Goal: Information Seeking & Learning: Learn about a topic

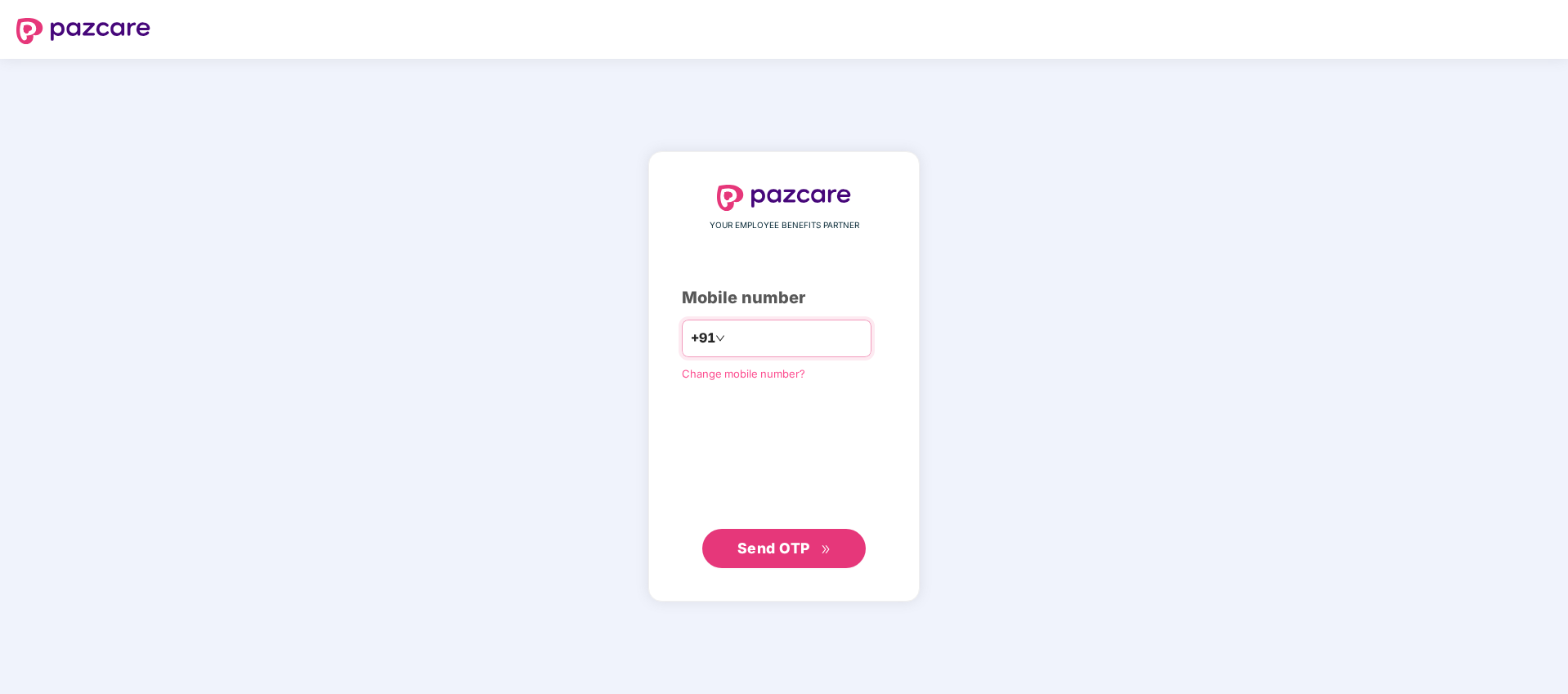
click at [776, 340] on input "number" at bounding box center [795, 338] width 134 height 26
type input "**********"
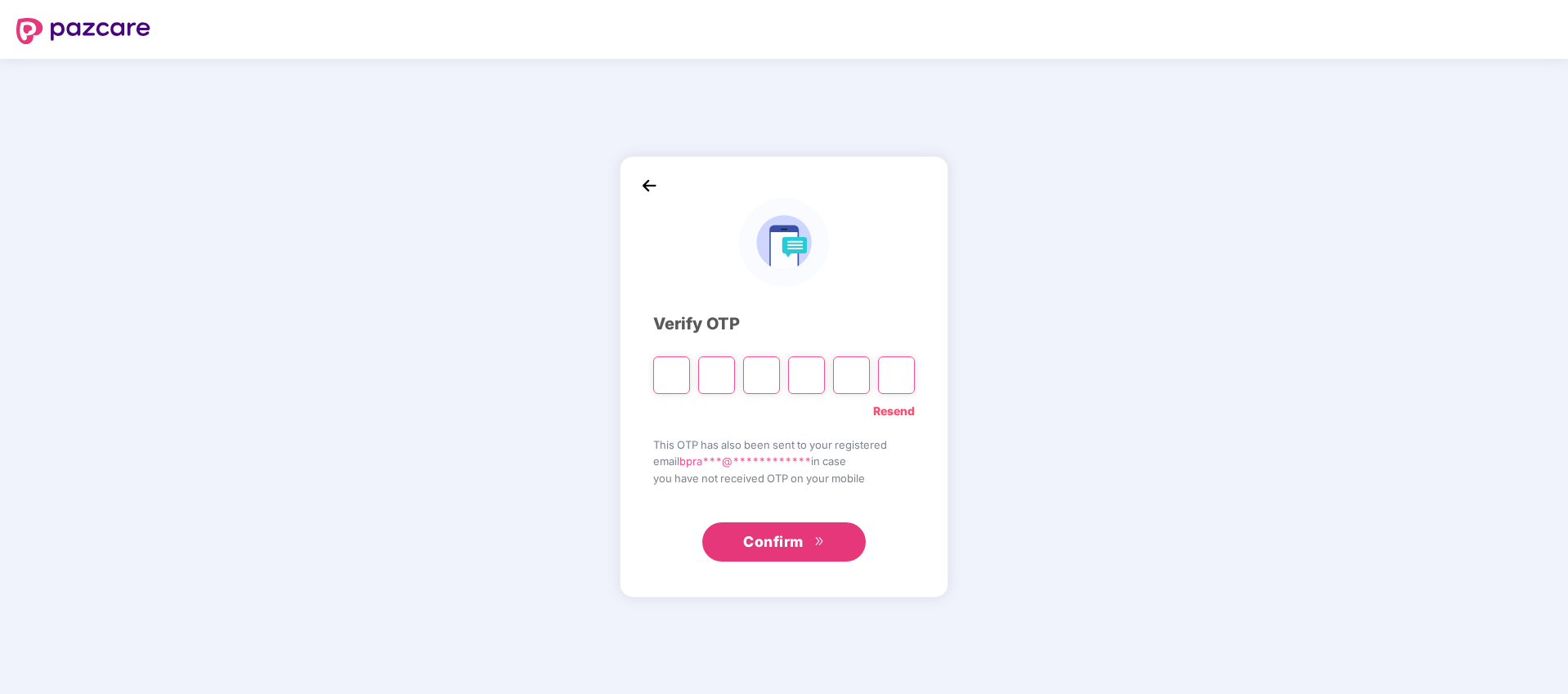
paste input "*"
type input "*"
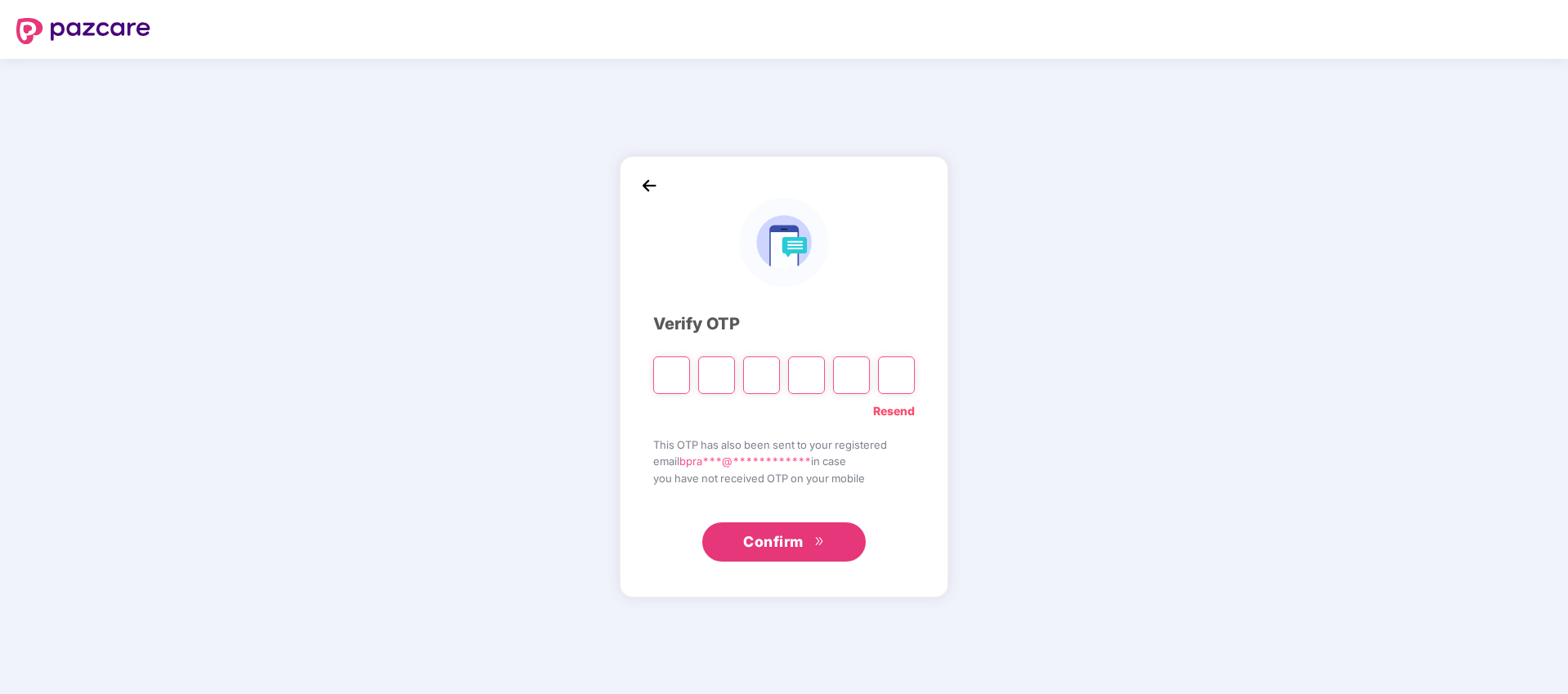
type input "*"
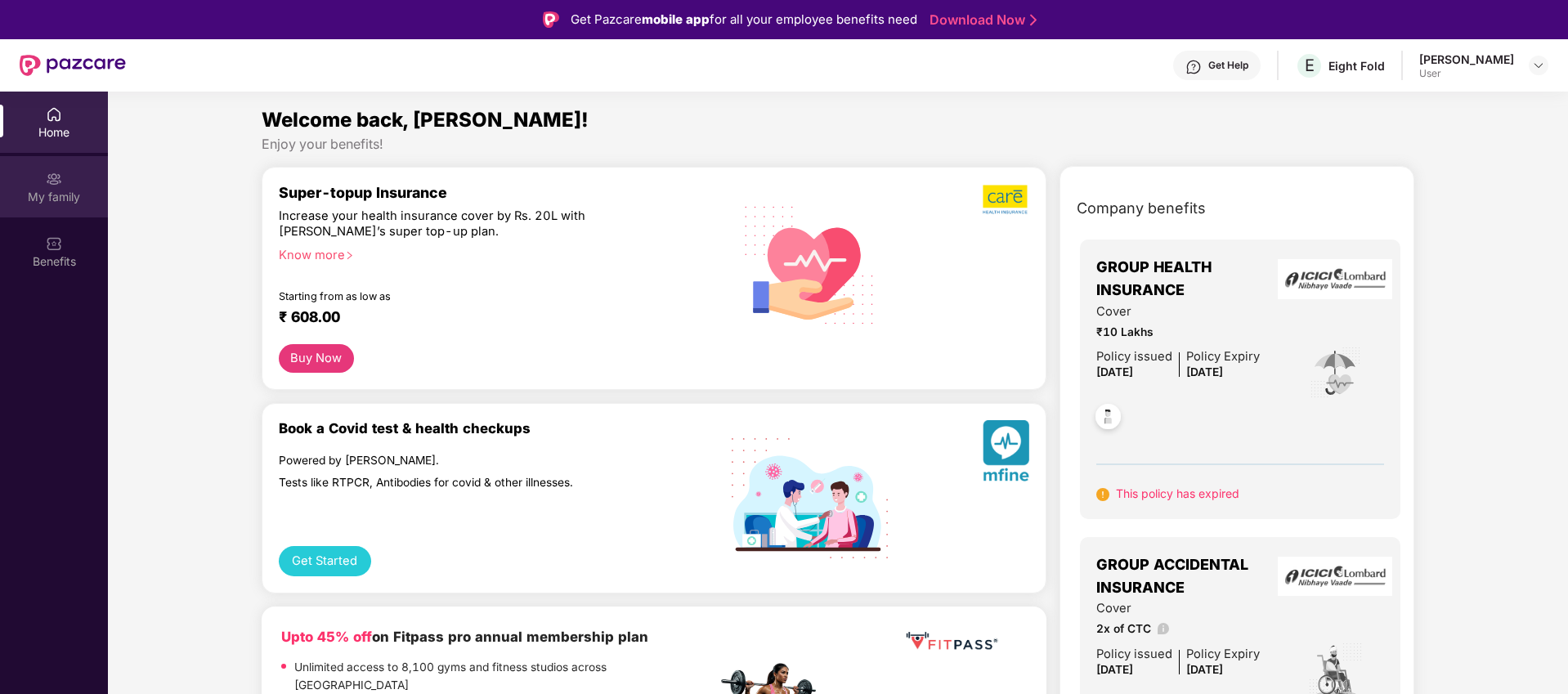
click at [68, 179] on div "My family" at bounding box center [54, 187] width 108 height 62
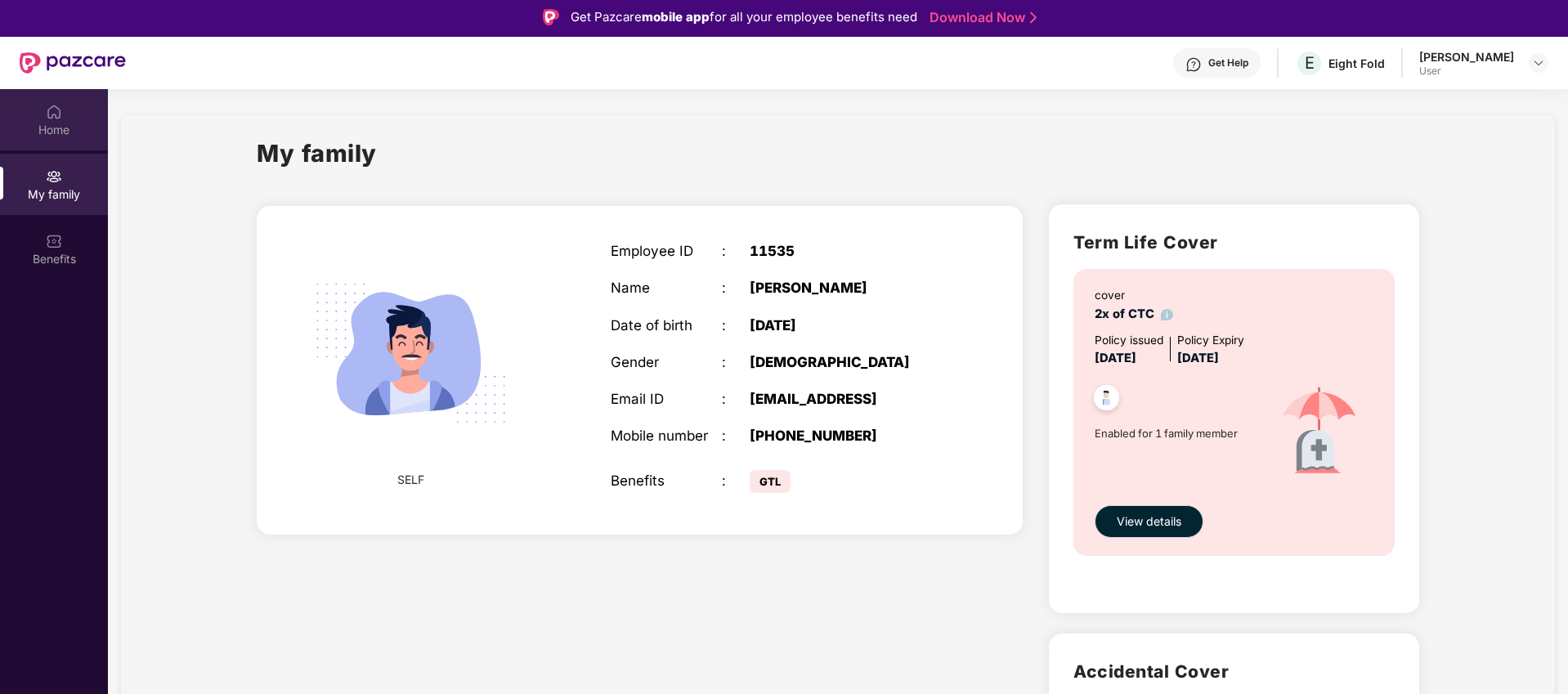
click at [56, 122] on div "Home" at bounding box center [54, 130] width 108 height 16
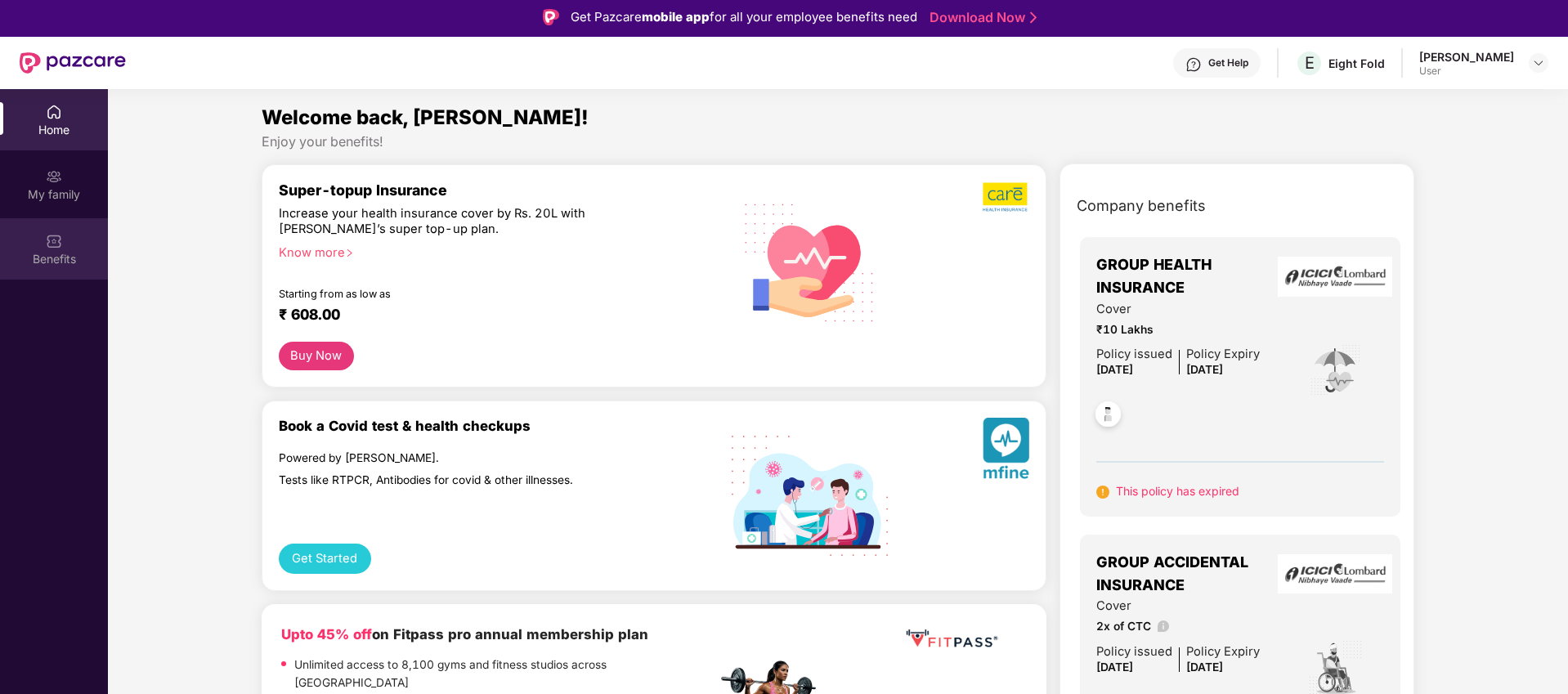
click at [56, 256] on div "Benefits" at bounding box center [54, 259] width 108 height 16
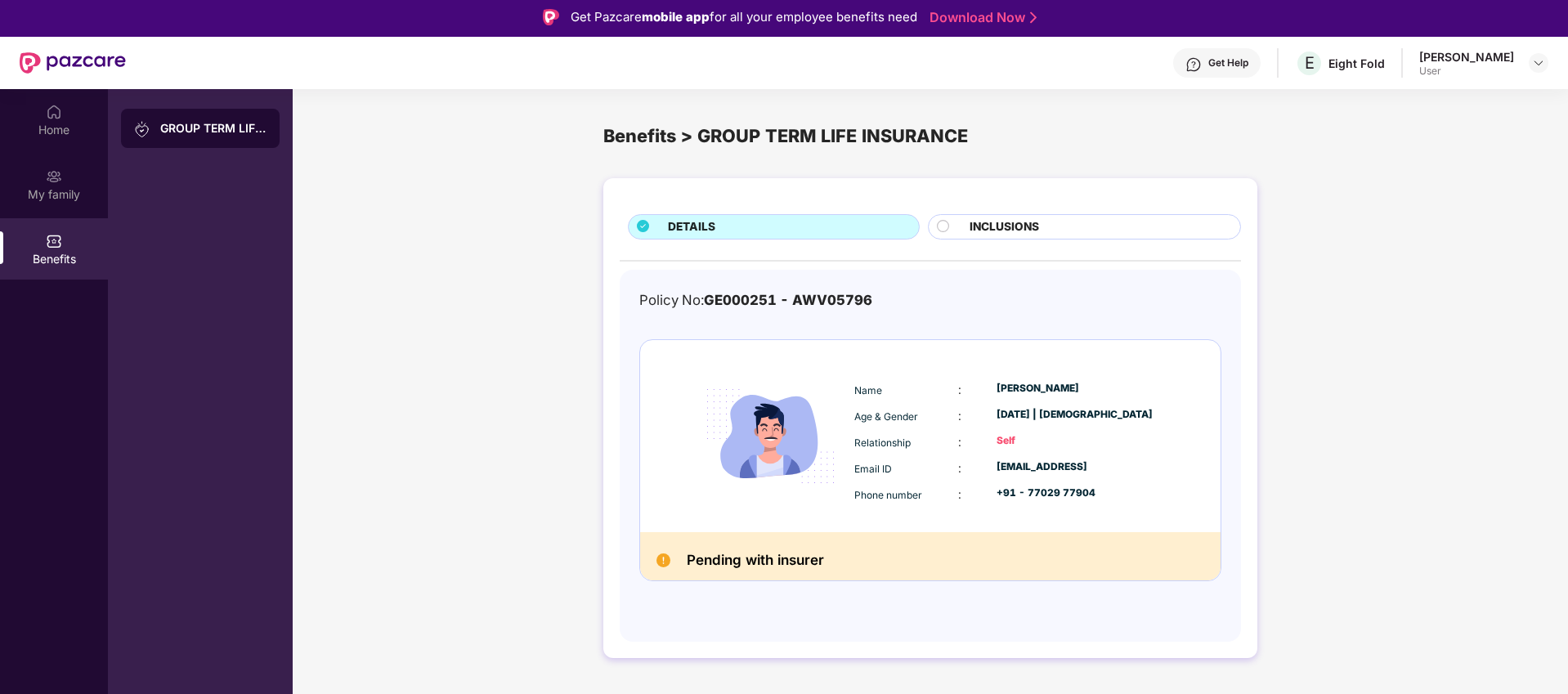
click at [1015, 226] on span "INCLUSIONS" at bounding box center [1004, 226] width 69 height 18
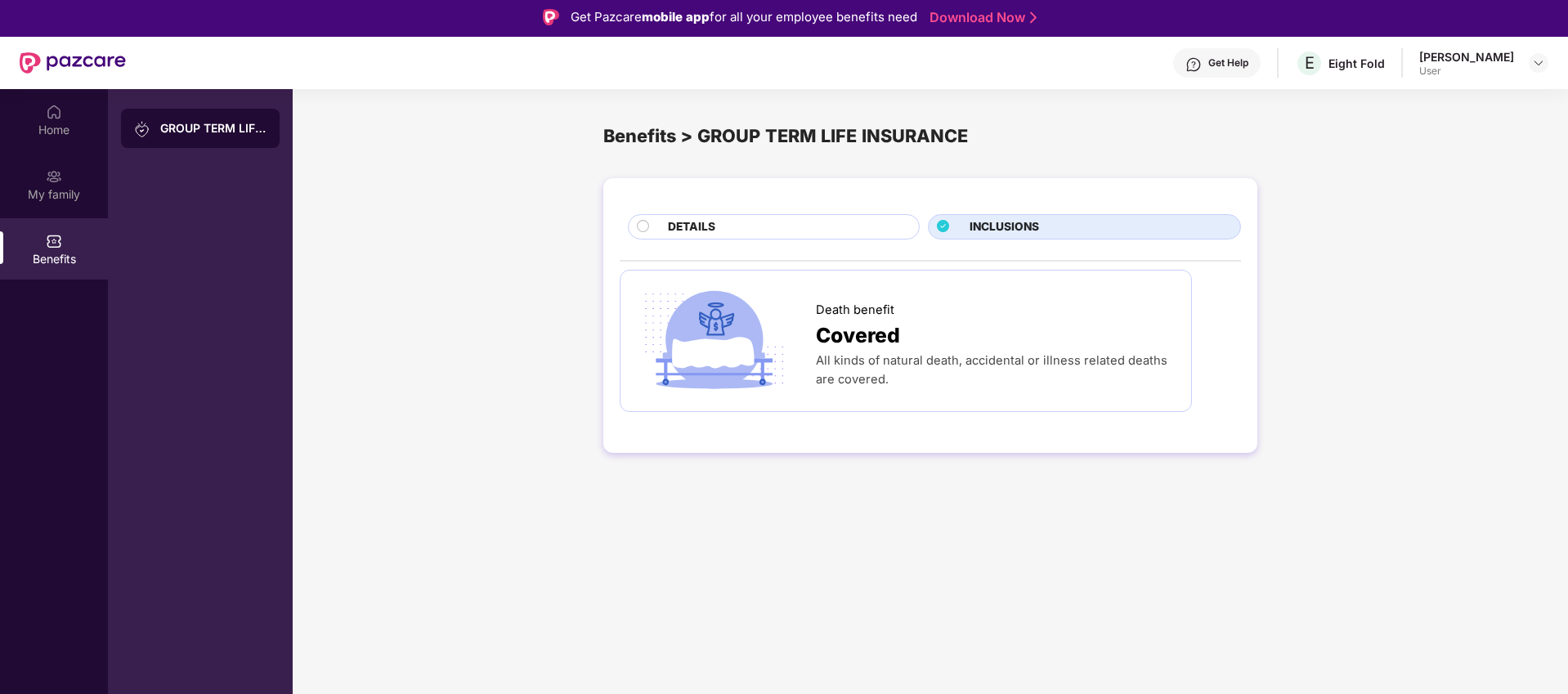
click at [790, 226] on div "DETAILS" at bounding box center [785, 228] width 251 height 21
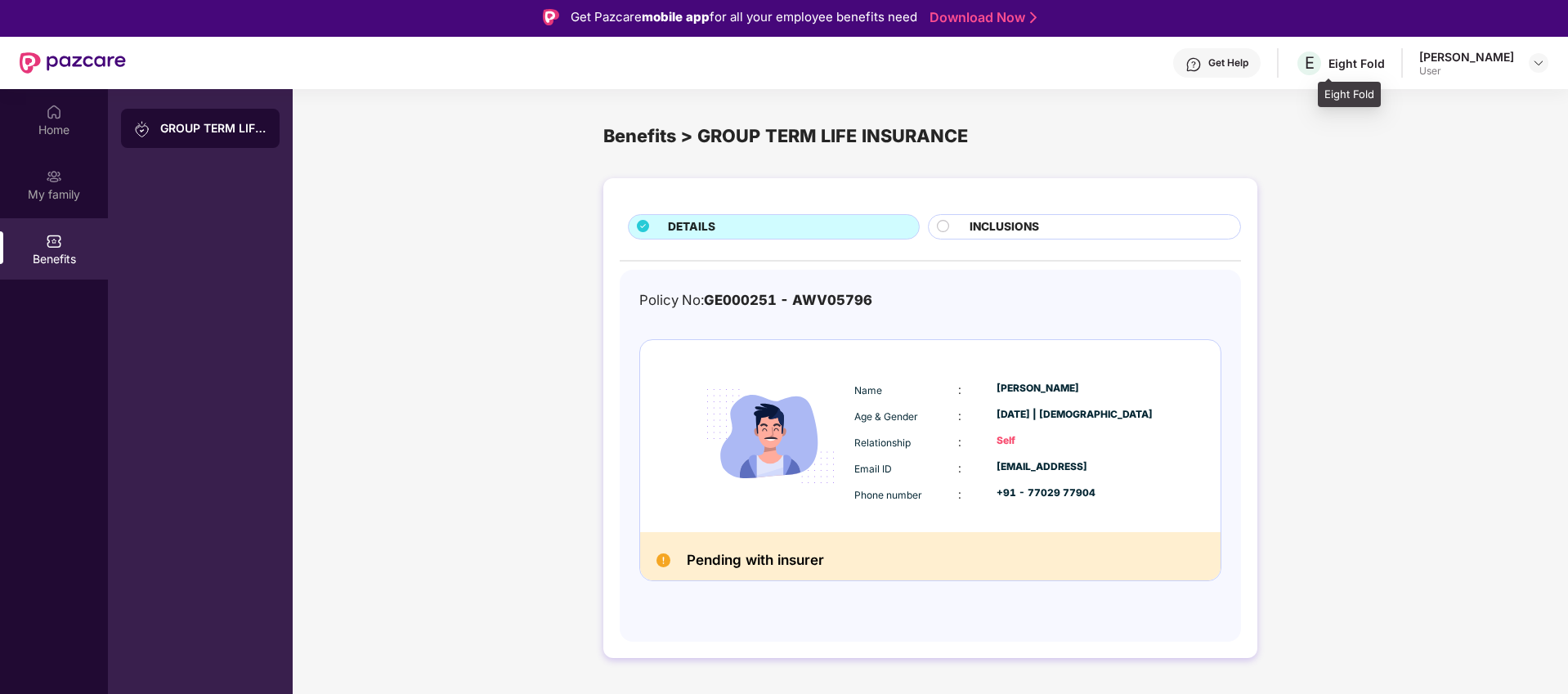
click at [1374, 64] on div "Eight Fold" at bounding box center [1357, 63] width 56 height 15
click at [64, 115] on div "Home" at bounding box center [54, 120] width 108 height 62
